Goal: Task Accomplishment & Management: Complete application form

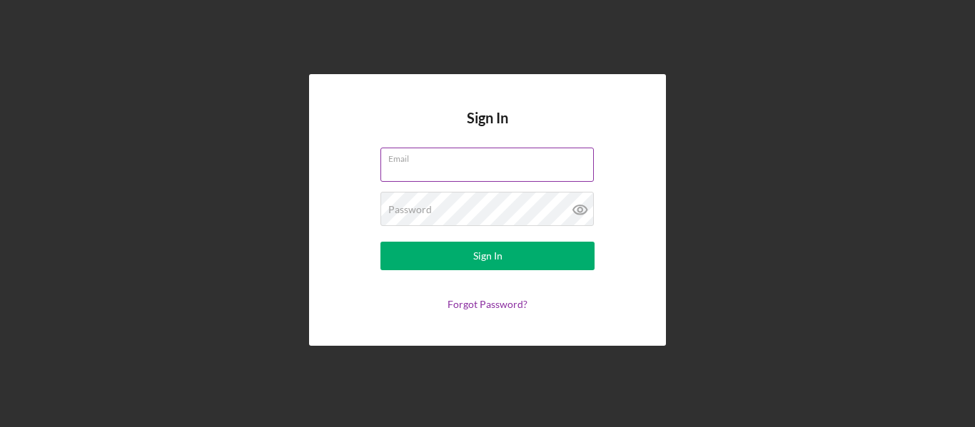
click at [401, 169] on input "Email" at bounding box center [486, 165] width 213 height 34
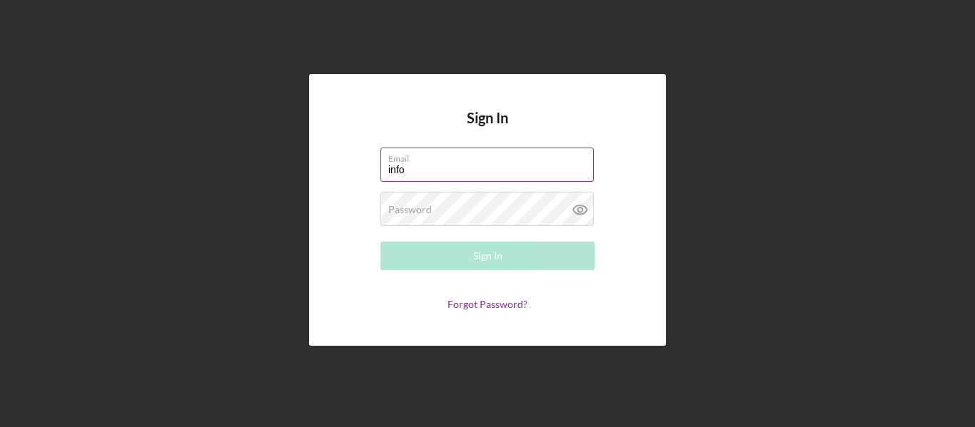
type input "[EMAIL_ADDRESS][DOMAIN_NAME]"
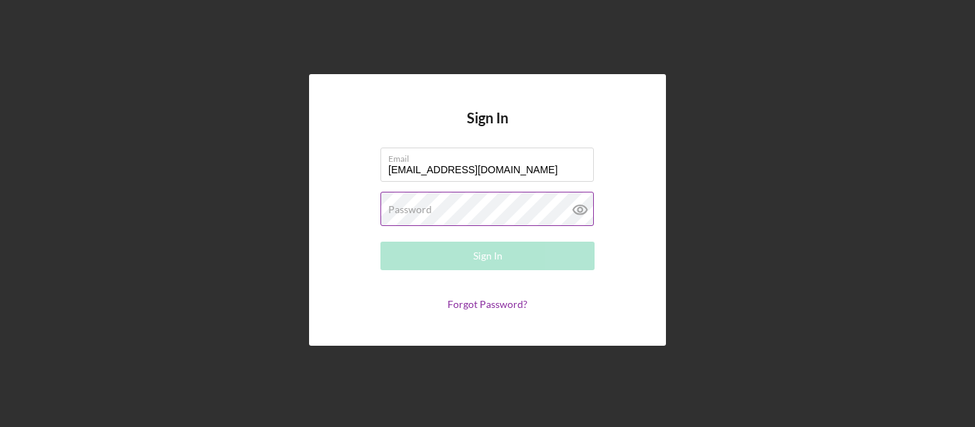
click at [403, 208] on label "Password" at bounding box center [410, 209] width 44 height 11
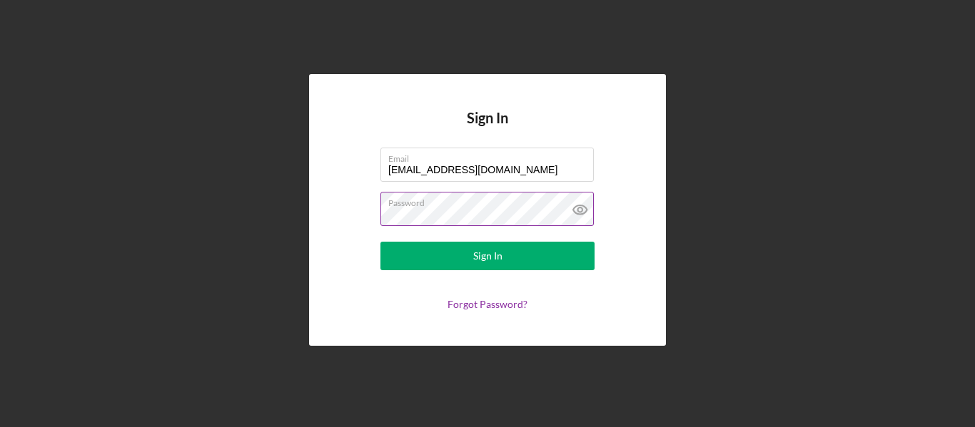
click at [574, 208] on icon at bounding box center [580, 210] width 14 height 9
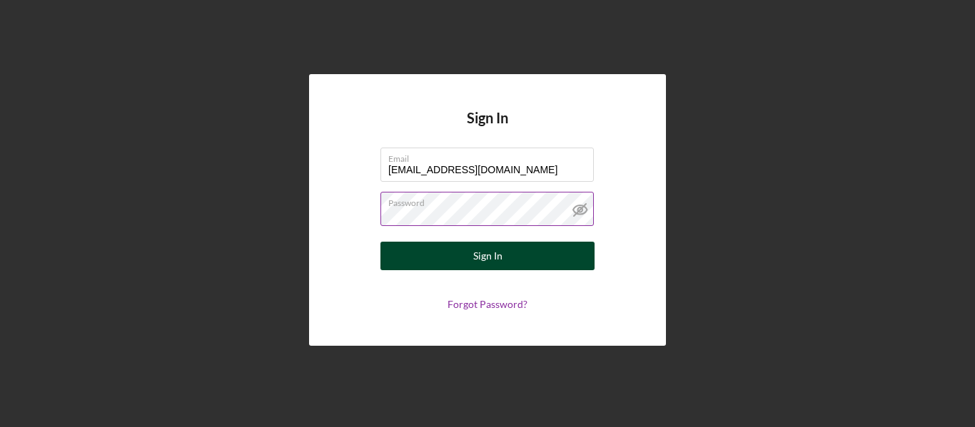
click at [537, 253] on button "Sign In" at bounding box center [487, 256] width 214 height 29
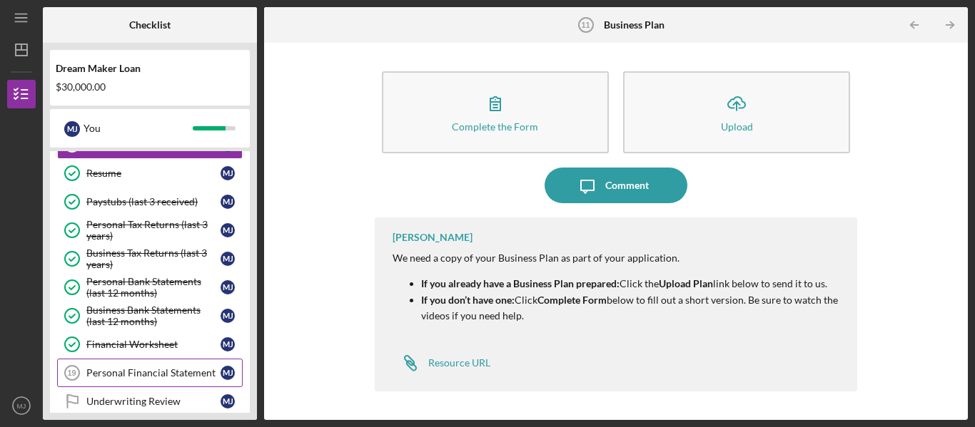
scroll to position [139, 0]
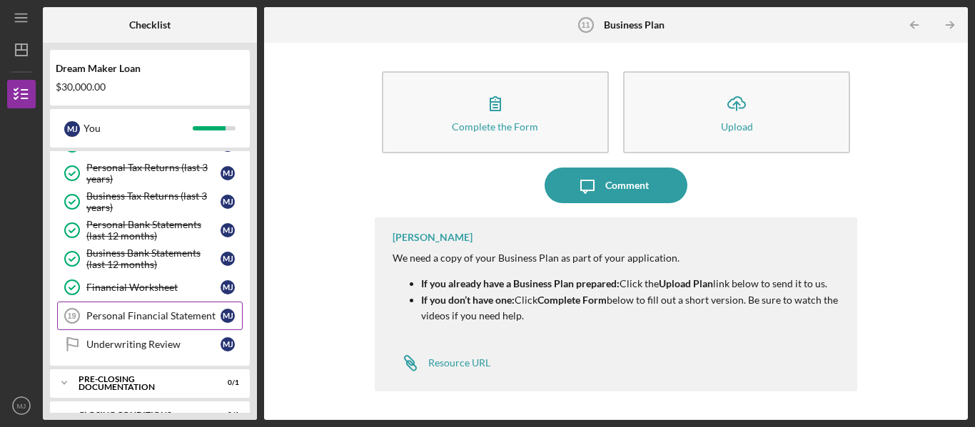
click at [136, 320] on div "Personal Financial Statement" at bounding box center [153, 315] width 134 height 11
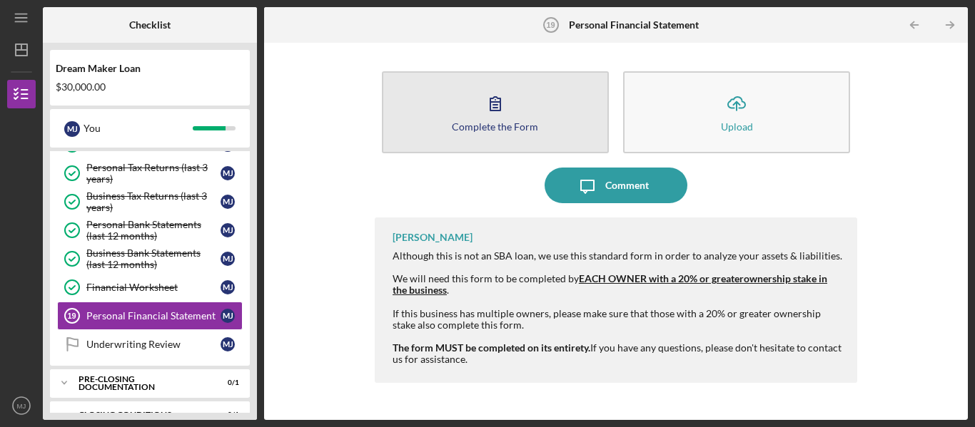
click at [504, 113] on icon "button" at bounding box center [495, 104] width 36 height 36
click at [512, 133] on button "Complete the Form Form" at bounding box center [495, 112] width 227 height 82
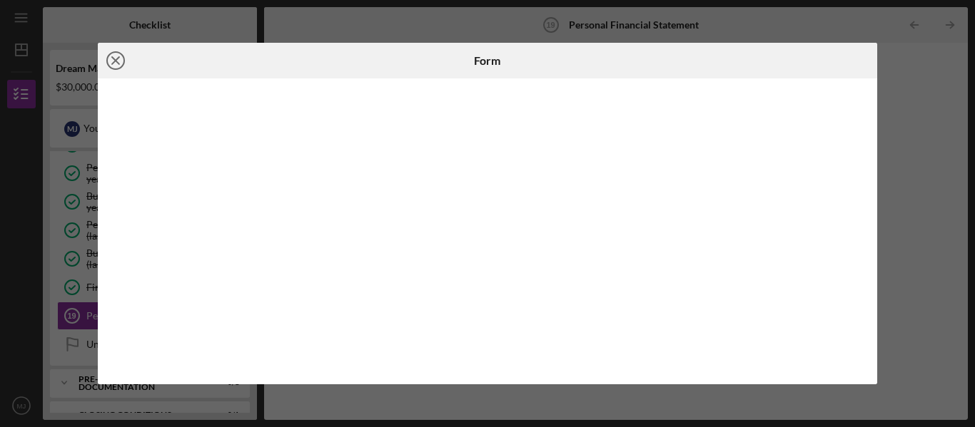
click at [116, 57] on icon "Icon/Close" at bounding box center [116, 61] width 36 height 36
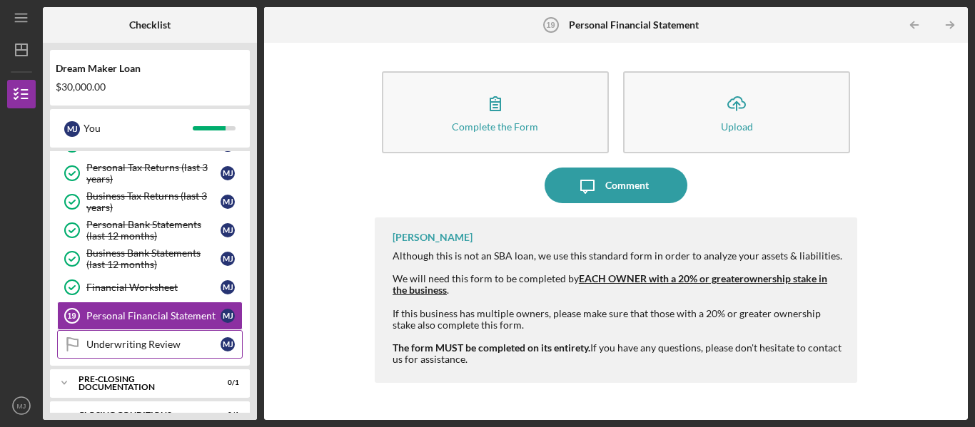
click at [139, 340] on div "Underwriting Review" at bounding box center [153, 344] width 134 height 11
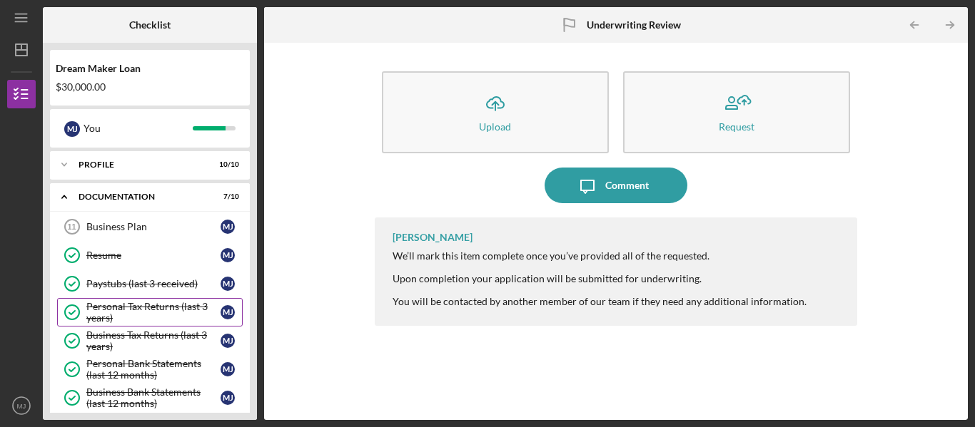
scroll to position [163, 0]
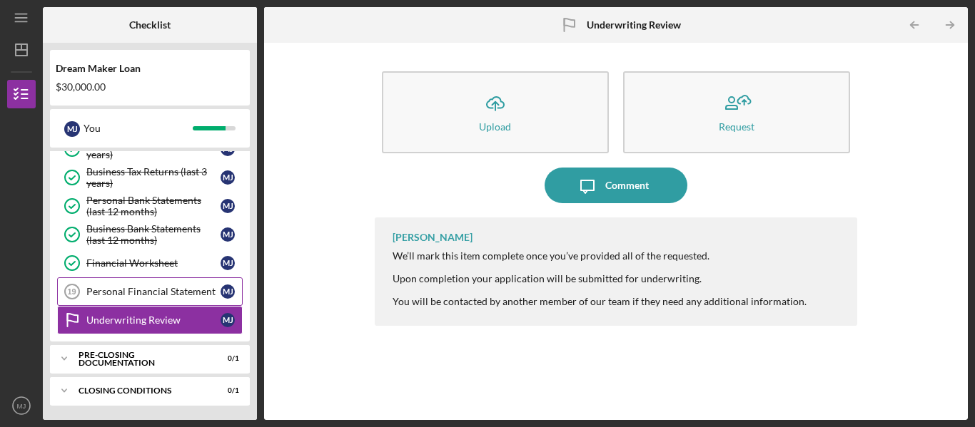
click at [138, 290] on div "Personal Financial Statement" at bounding box center [153, 291] width 134 height 11
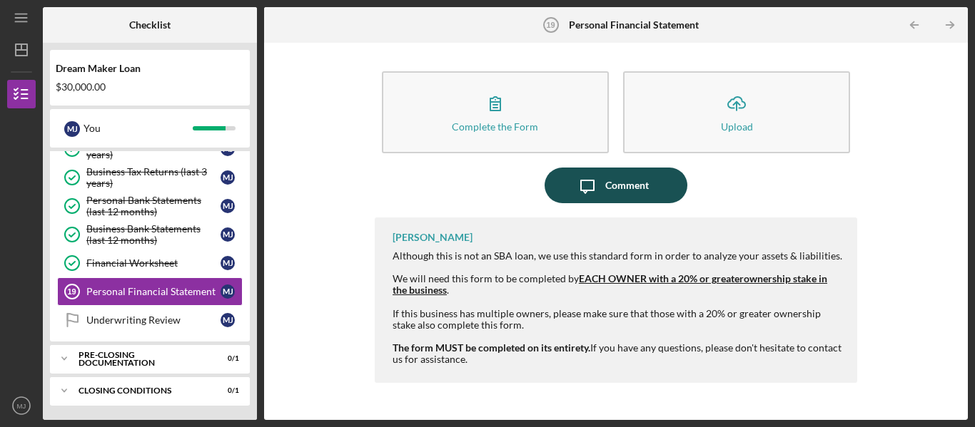
click at [637, 186] on div "Comment" at bounding box center [627, 186] width 44 height 36
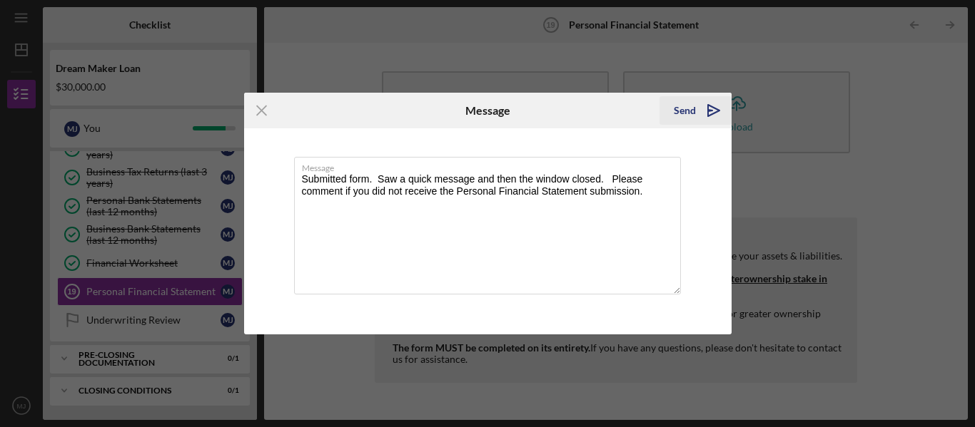
type textarea "Submitted form. Saw a quick message and then the window closed. Please comment …"
click at [684, 116] on div "Send" at bounding box center [685, 110] width 22 height 29
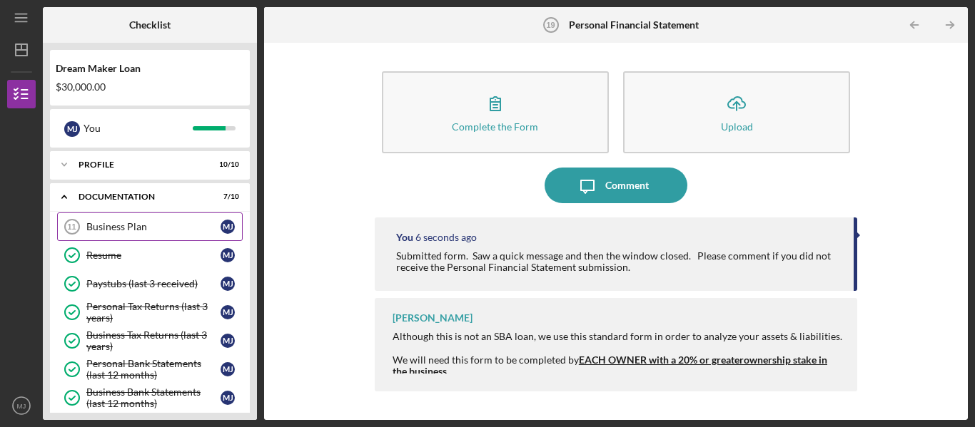
click at [166, 234] on link "Business Plan 11 Business Plan [PERSON_NAME]" at bounding box center [150, 227] width 186 height 29
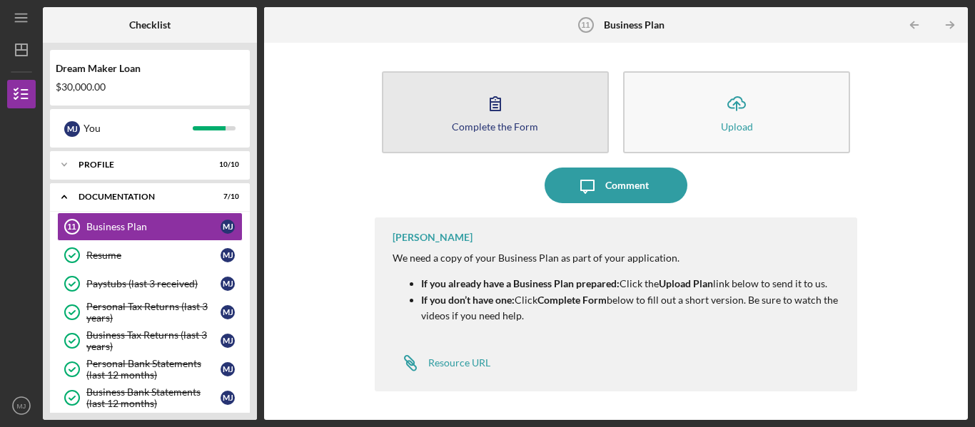
click at [496, 111] on icon "button" at bounding box center [495, 104] width 10 height 14
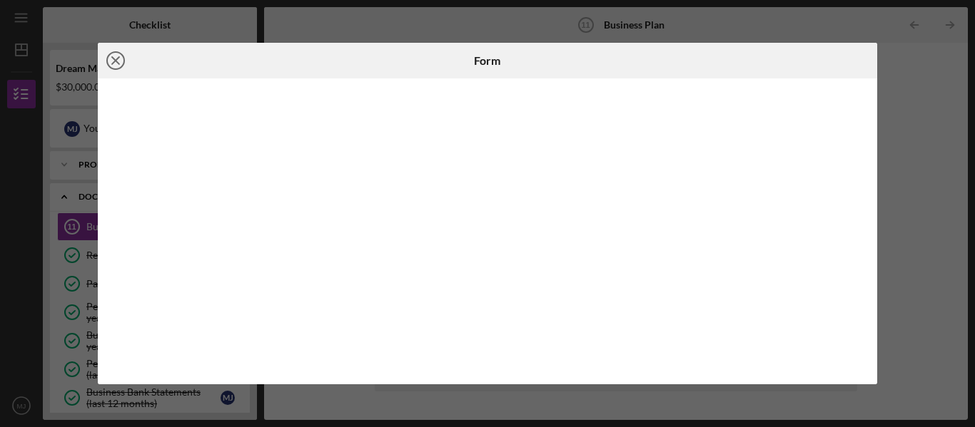
click at [116, 59] on line at bounding box center [115, 60] width 7 height 7
